Goal: Task Accomplishment & Management: Complete application form

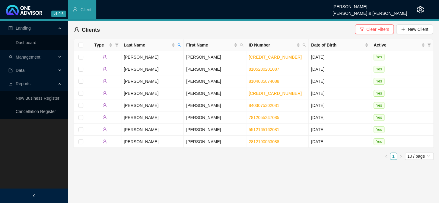
click at [42, 60] on span "Management" at bounding box center [32, 57] width 48 height 12
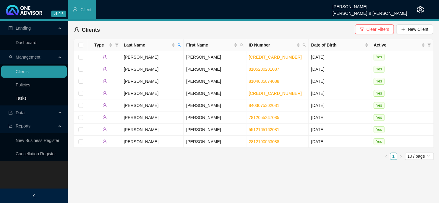
click at [24, 96] on link "Tasks" at bounding box center [21, 98] width 11 height 5
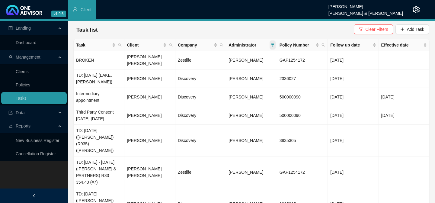
click at [273, 43] on span at bounding box center [273, 44] width 6 height 9
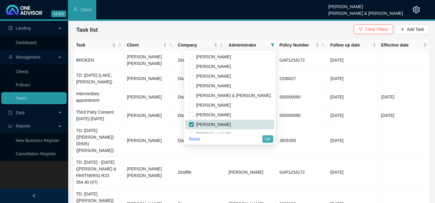
click at [267, 137] on span "OK" at bounding box center [268, 139] width 6 height 7
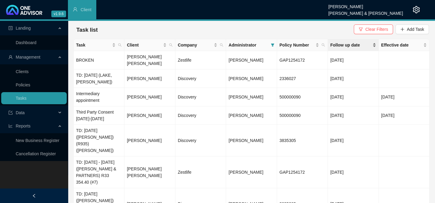
click at [351, 45] on span "Follow up date" at bounding box center [350, 45] width 41 height 7
click at [352, 44] on span "Follow up date" at bounding box center [350, 45] width 41 height 7
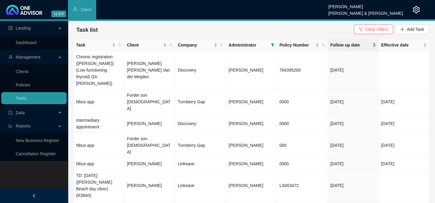
click at [352, 44] on span "Follow up date" at bounding box center [350, 45] width 41 height 7
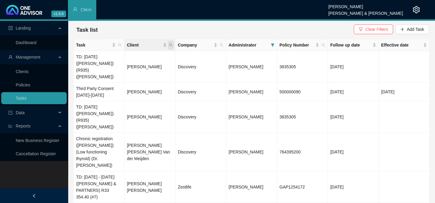
click at [171, 46] on icon "search" at bounding box center [171, 45] width 4 height 4
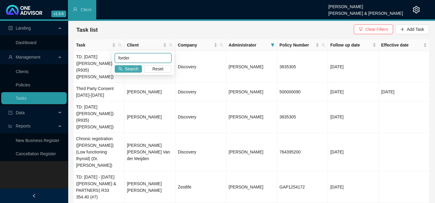
type input "forder"
click at [135, 69] on span "Search" at bounding box center [131, 69] width 13 height 7
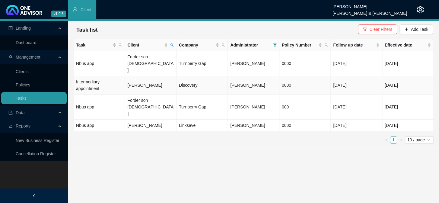
click at [139, 76] on td "[PERSON_NAME]" at bounding box center [150, 85] width 51 height 18
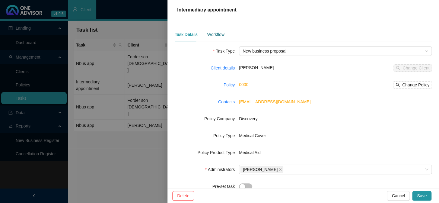
click at [211, 34] on div "Workflow" at bounding box center [215, 34] width 17 height 7
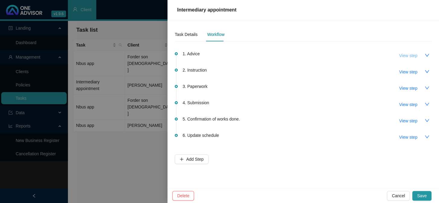
click at [417, 54] on button "View step" at bounding box center [409, 56] width 28 height 10
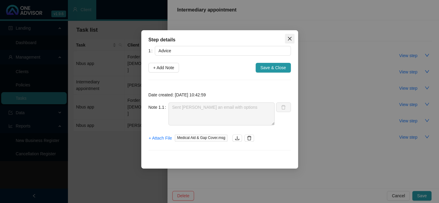
click at [290, 37] on icon "close" at bounding box center [289, 38] width 5 height 5
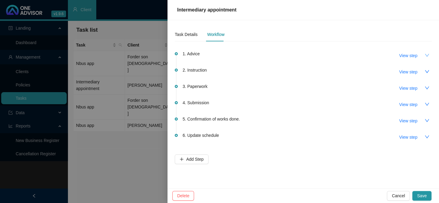
click at [427, 55] on icon "down" at bounding box center [427, 55] width 5 height 5
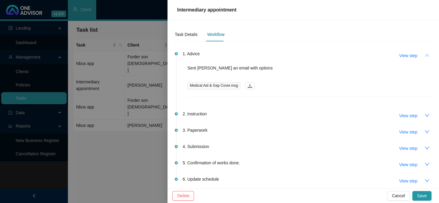
click at [427, 55] on button "button" at bounding box center [427, 55] width 10 height 10
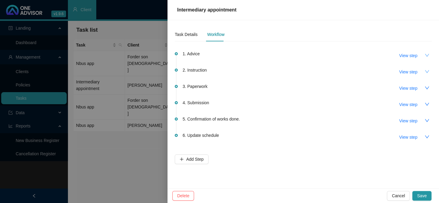
click at [425, 72] on icon "down" at bounding box center [427, 71] width 5 height 5
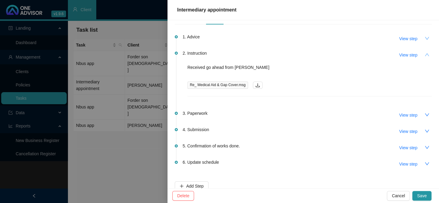
scroll to position [26, 0]
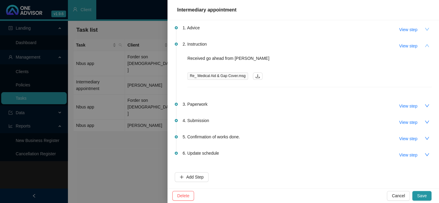
click at [425, 45] on icon "up" at bounding box center [427, 45] width 5 height 5
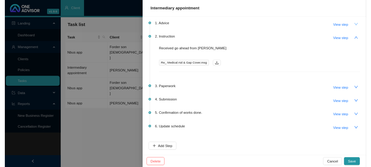
scroll to position [0, 0]
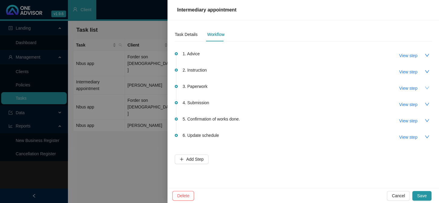
click at [427, 87] on icon "down" at bounding box center [427, 87] width 5 height 5
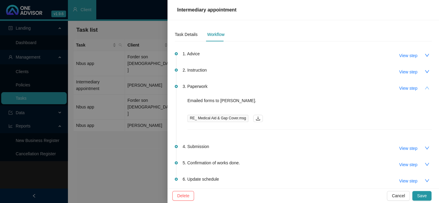
click at [427, 87] on button "button" at bounding box center [427, 88] width 10 height 10
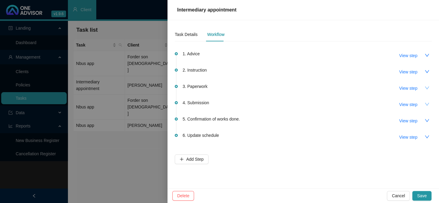
click at [426, 102] on icon "down" at bounding box center [427, 104] width 5 height 5
click at [426, 102] on icon "up" at bounding box center [427, 104] width 5 height 5
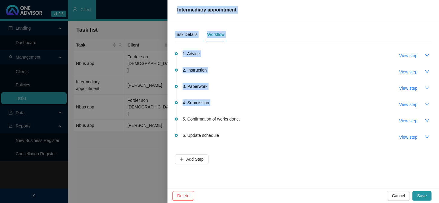
drag, startPoint x: 80, startPoint y: 100, endPoint x: 391, endPoint y: 112, distance: 310.9
click at [391, 112] on div "Intermediary appointment Task Details Workflow 1. Advice View step 2. Instructi…" at bounding box center [219, 101] width 439 height 203
click at [340, 98] on li "3. Paperwork View step" at bounding box center [303, 93] width 257 height 16
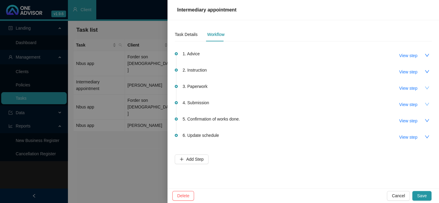
click at [426, 85] on icon "down" at bounding box center [427, 87] width 5 height 5
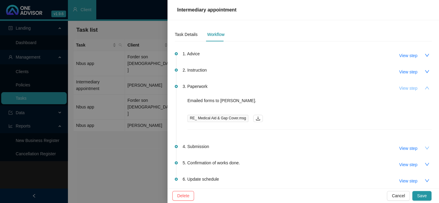
click at [402, 88] on span "View step" at bounding box center [408, 88] width 18 height 7
type input "Paperwork"
type textarea "Emailed forms to [PERSON_NAME]."
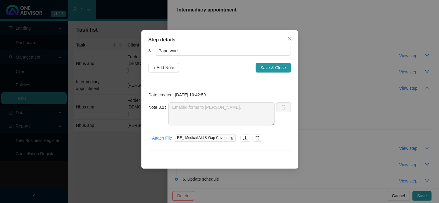
click at [103, 57] on div "Step details 3 Paperwork + Add Note Save & Close Date created: [DATE] 10:42:59 …" at bounding box center [219, 101] width 439 height 203
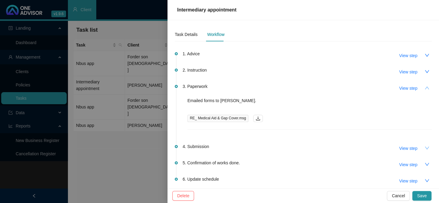
click at [145, 75] on div at bounding box center [219, 101] width 439 height 203
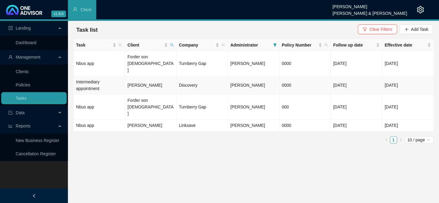
click at [148, 76] on td "[PERSON_NAME]" at bounding box center [150, 85] width 51 height 18
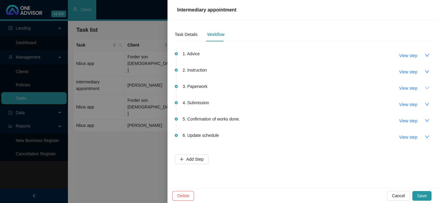
click at [427, 89] on icon "down" at bounding box center [427, 87] width 5 height 5
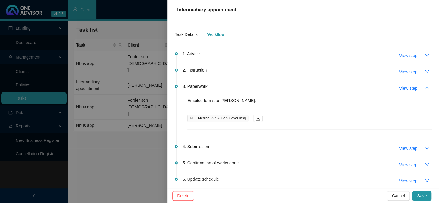
click at [141, 141] on div at bounding box center [219, 101] width 439 height 203
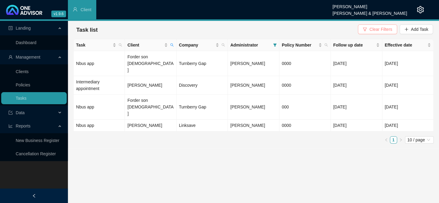
click at [373, 30] on span "Clear Filters" at bounding box center [380, 29] width 23 height 7
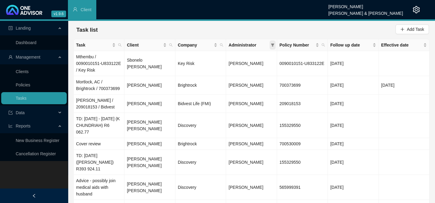
click at [272, 45] on icon "filter" at bounding box center [272, 44] width 3 height 3
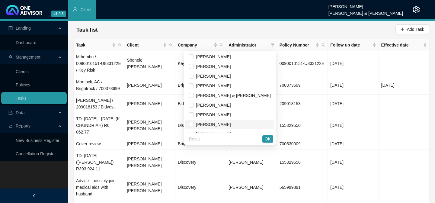
click at [219, 125] on span "[PERSON_NAME]" at bounding box center [212, 124] width 37 height 5
checkbox input "true"
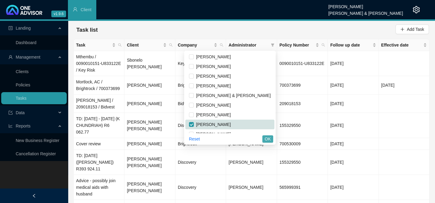
click at [265, 137] on span "OK" at bounding box center [268, 139] width 6 height 7
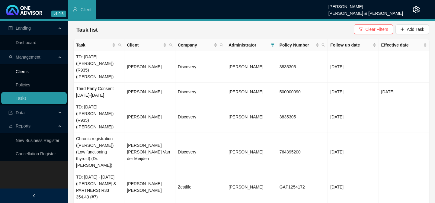
click at [29, 69] on link "Clients" at bounding box center [22, 71] width 13 height 5
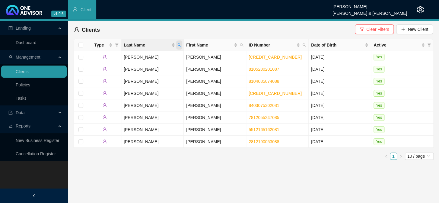
click at [180, 45] on icon "search" at bounding box center [179, 44] width 3 height 3
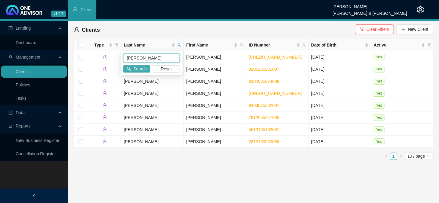
type input "[PERSON_NAME]"
click at [138, 69] on span "Search" at bounding box center [139, 69] width 13 height 7
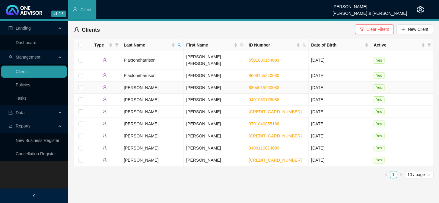
click at [202, 82] on td "[PERSON_NAME]" at bounding box center [215, 88] width 62 height 12
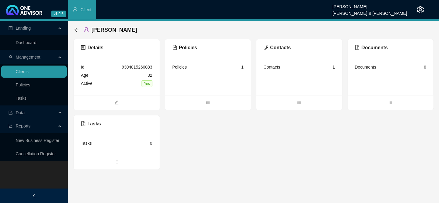
click at [231, 67] on div "Policies 1" at bounding box center [208, 67] width 72 height 8
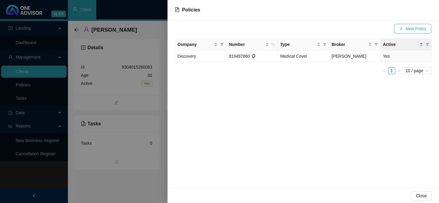
click at [408, 27] on span "New Policy" at bounding box center [416, 28] width 21 height 7
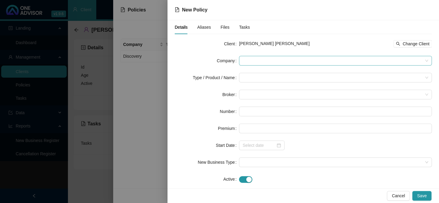
click at [252, 60] on span at bounding box center [336, 60] width 186 height 9
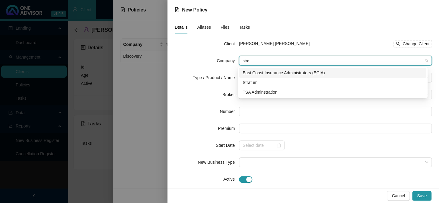
type input "strat"
click at [251, 81] on div "Stratum" at bounding box center [333, 82] width 180 height 7
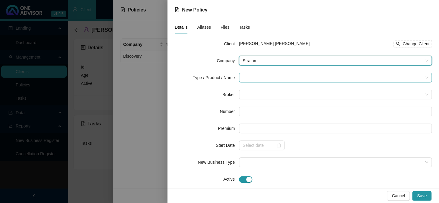
click at [251, 78] on input "search" at bounding box center [333, 77] width 180 height 9
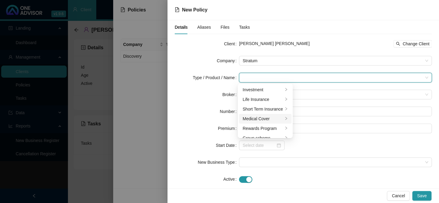
click at [262, 121] on div "Medical Cover" at bounding box center [263, 118] width 40 height 7
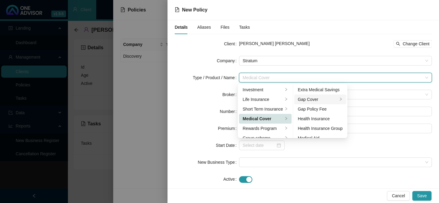
click at [309, 96] on div "Gap Cover" at bounding box center [318, 99] width 40 height 7
click at [370, 90] on div "Elite" at bounding box center [365, 89] width 24 height 7
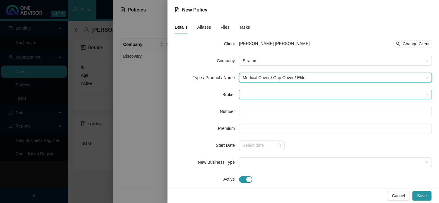
click at [270, 94] on span at bounding box center [336, 94] width 186 height 9
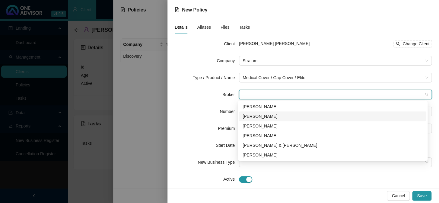
click at [259, 115] on div "[PERSON_NAME]" at bounding box center [333, 116] width 180 height 7
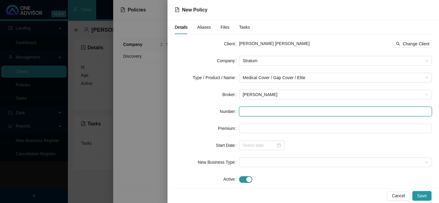
click at [258, 114] on input "text" at bounding box center [335, 112] width 193 height 10
click at [250, 149] on div at bounding box center [262, 145] width 46 height 10
type input "GAP0417801"
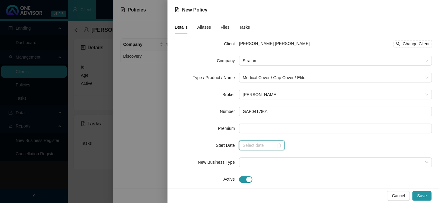
click at [260, 145] on input at bounding box center [259, 145] width 33 height 7
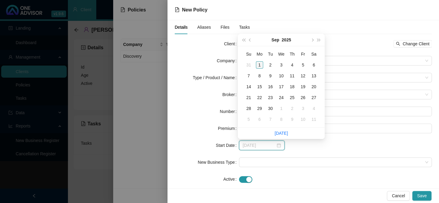
type input "[DATE]"
click at [250, 39] on span "prev-year" at bounding box center [250, 39] width 3 height 3
type input "[DATE]"
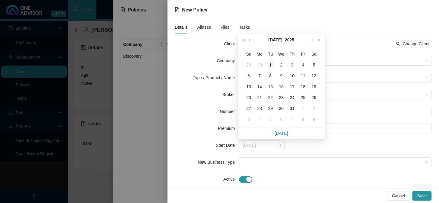
click at [268, 64] on div "1" at bounding box center [270, 64] width 7 height 7
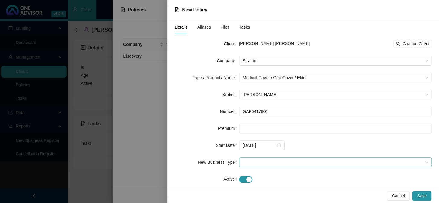
click at [277, 159] on span at bounding box center [336, 162] width 186 height 9
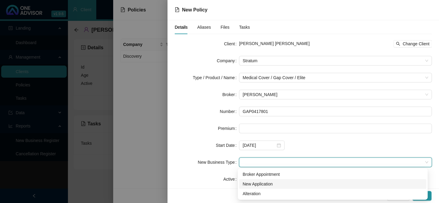
click at [262, 184] on div "New Application" at bounding box center [333, 184] width 180 height 7
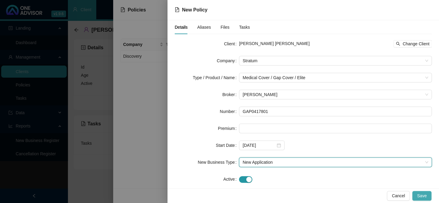
click at [425, 196] on span "Save" at bounding box center [422, 195] width 10 height 7
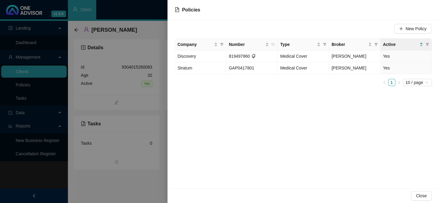
click at [141, 136] on div at bounding box center [219, 101] width 439 height 203
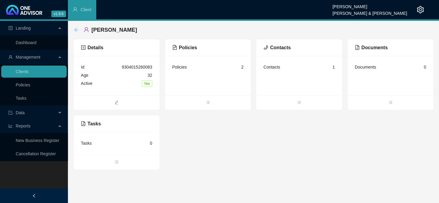
click at [75, 28] on icon "arrow-left" at bounding box center [76, 29] width 5 height 5
